Goal: Transaction & Acquisition: Purchase product/service

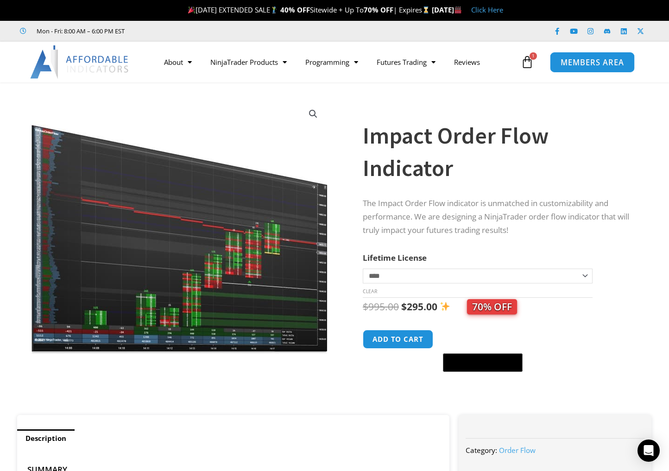
click at [577, 69] on link "MEMBERS AREA" at bounding box center [591, 61] width 85 height 21
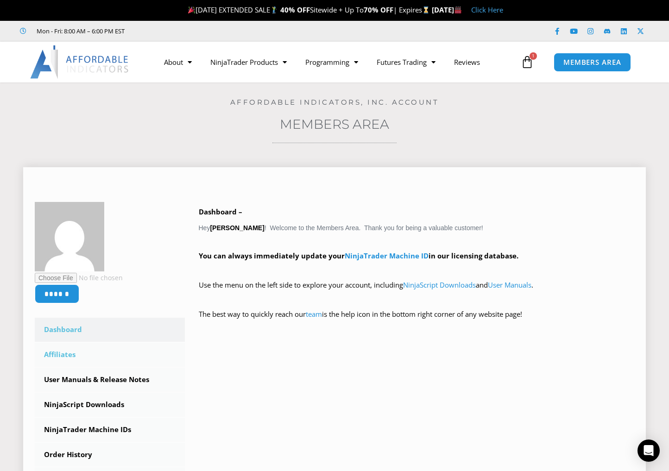
click at [69, 355] on link "Affiliates" at bounding box center [110, 355] width 150 height 24
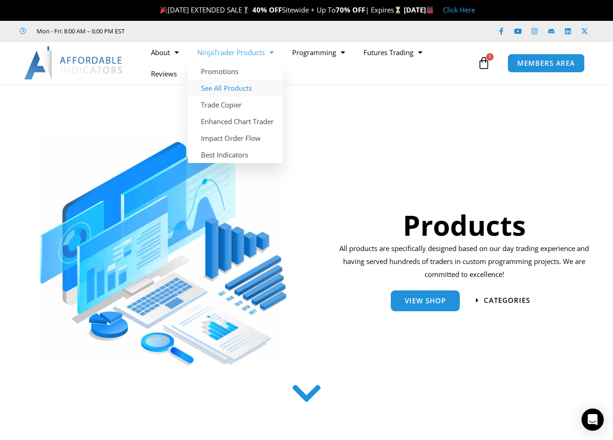
click at [228, 89] on link "See All Products" at bounding box center [235, 88] width 95 height 17
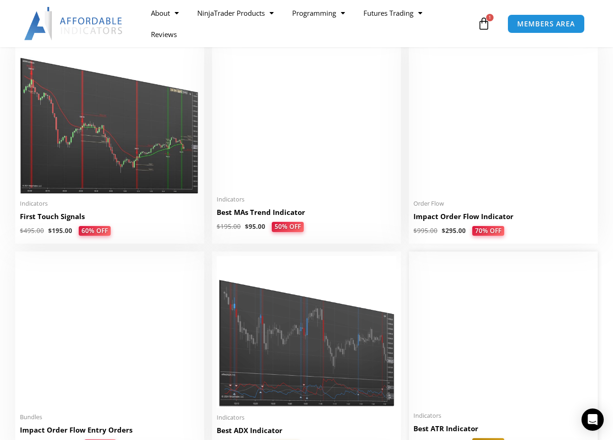
scroll to position [1435, 0]
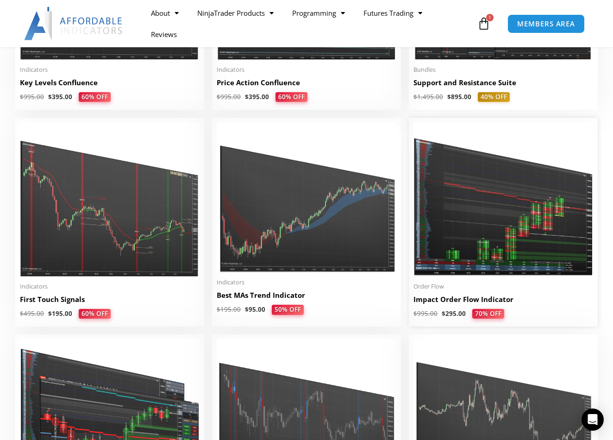
click at [490, 194] on img at bounding box center [503, 199] width 180 height 155
click at [453, 171] on img at bounding box center [503, 199] width 180 height 155
click at [436, 307] on link "Impact Order Flow Indicator" at bounding box center [503, 301] width 180 height 14
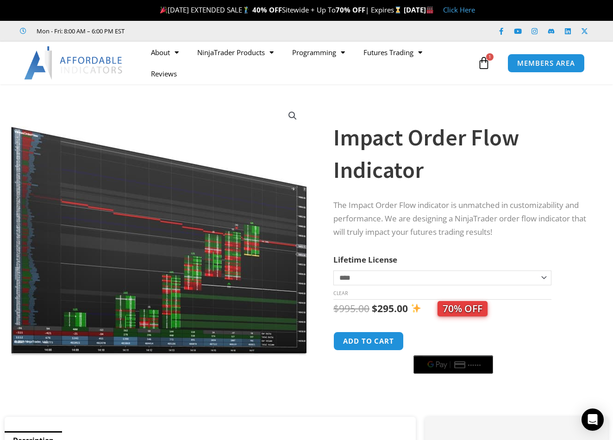
click at [116, 117] on img at bounding box center [159, 228] width 298 height 256
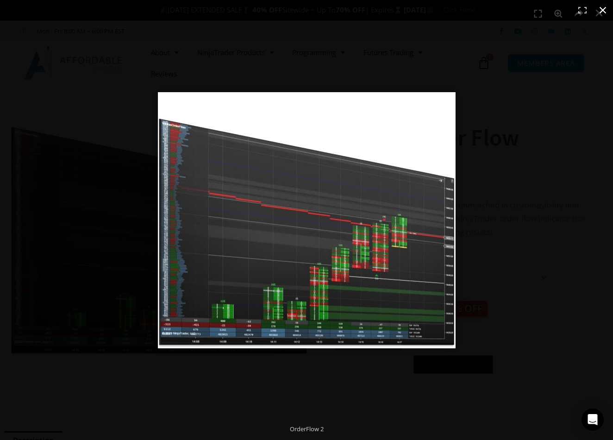
click at [503, 96] on div at bounding box center [354, 233] width 393 height 282
